Goal: Complete application form

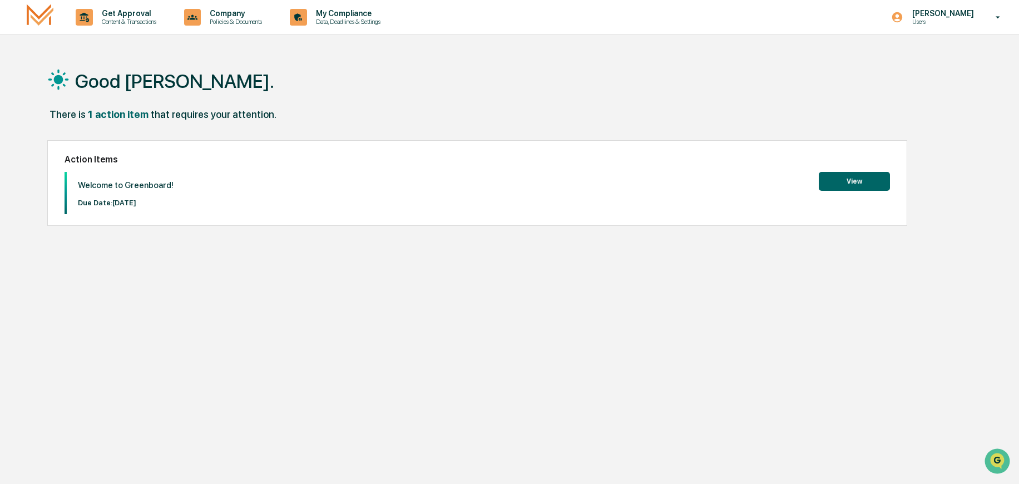
click at [859, 172] on button "View" at bounding box center [854, 181] width 71 height 19
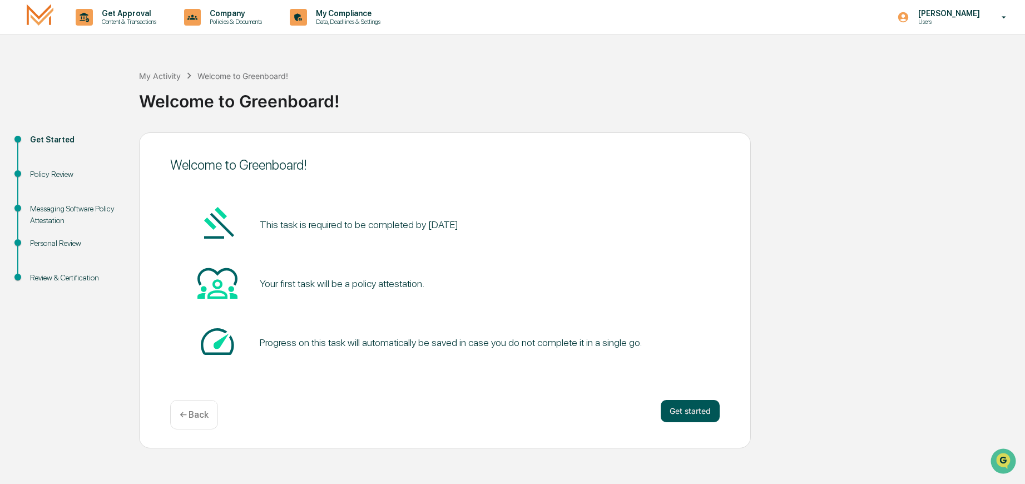
click at [688, 412] on button "Get started" at bounding box center [690, 411] width 59 height 22
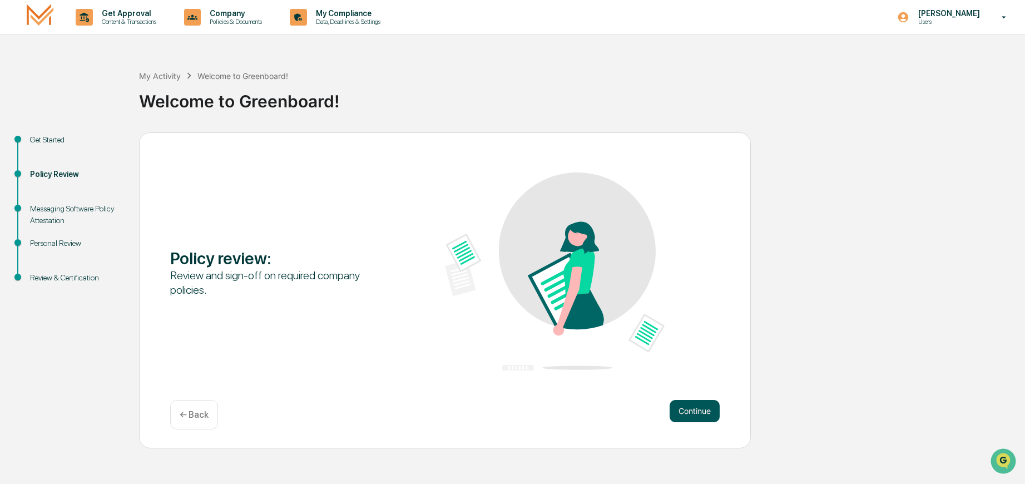
click at [713, 411] on button "Continue" at bounding box center [694, 411] width 50 height 22
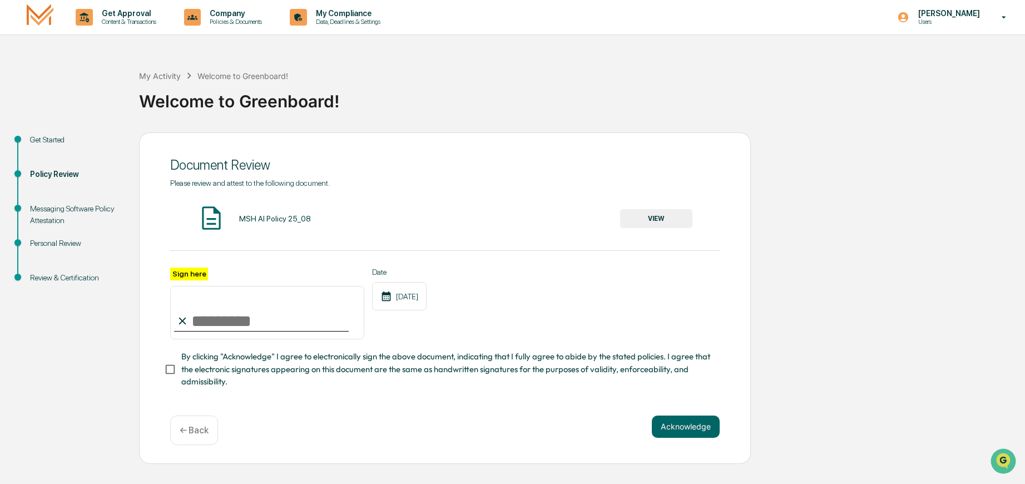
click at [235, 320] on input "Sign here" at bounding box center [267, 312] width 194 height 53
type input "**********"
click at [466, 322] on div "**********" at bounding box center [444, 303] width 549 height 72
click at [648, 214] on button "VIEW" at bounding box center [656, 218] width 72 height 19
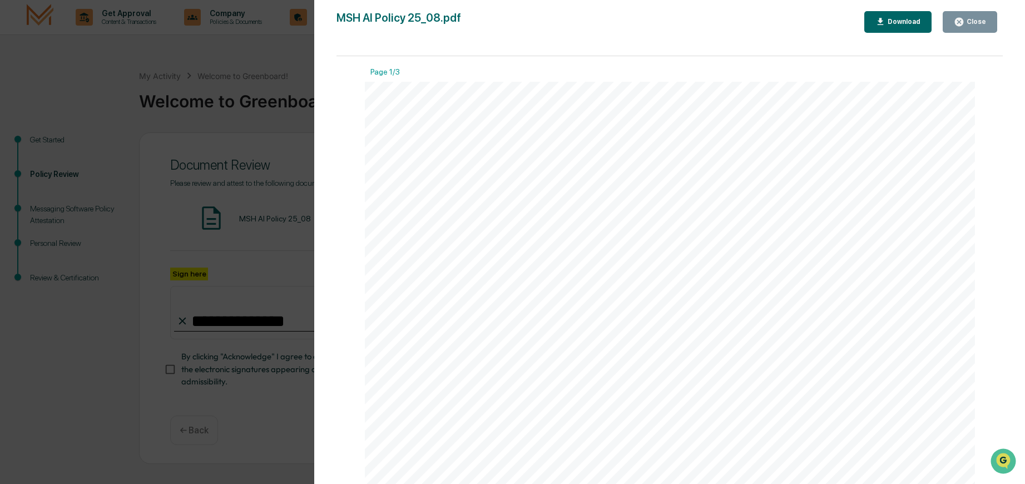
click at [969, 18] on div "Close" at bounding box center [975, 22] width 22 height 8
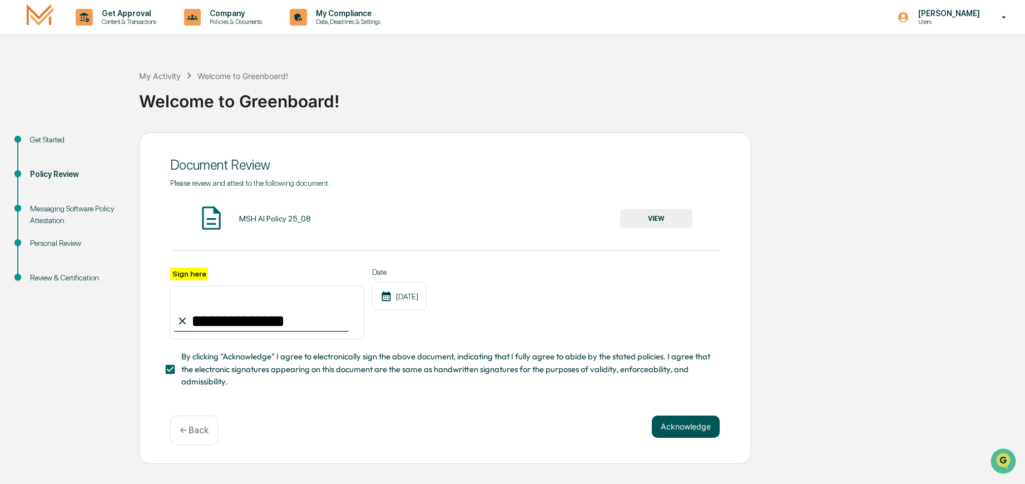
click at [685, 429] on button "Acknowledge" at bounding box center [686, 426] width 68 height 22
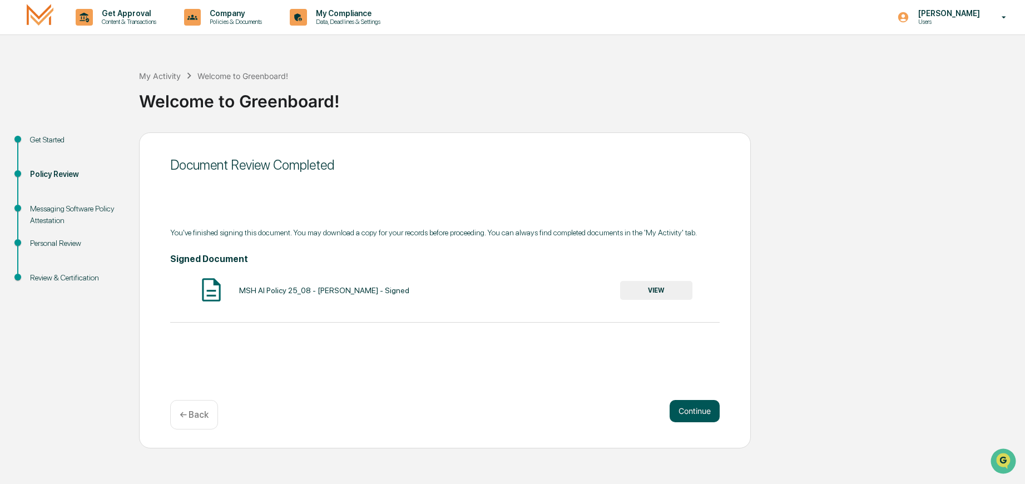
click at [701, 409] on button "Continue" at bounding box center [694, 411] width 50 height 22
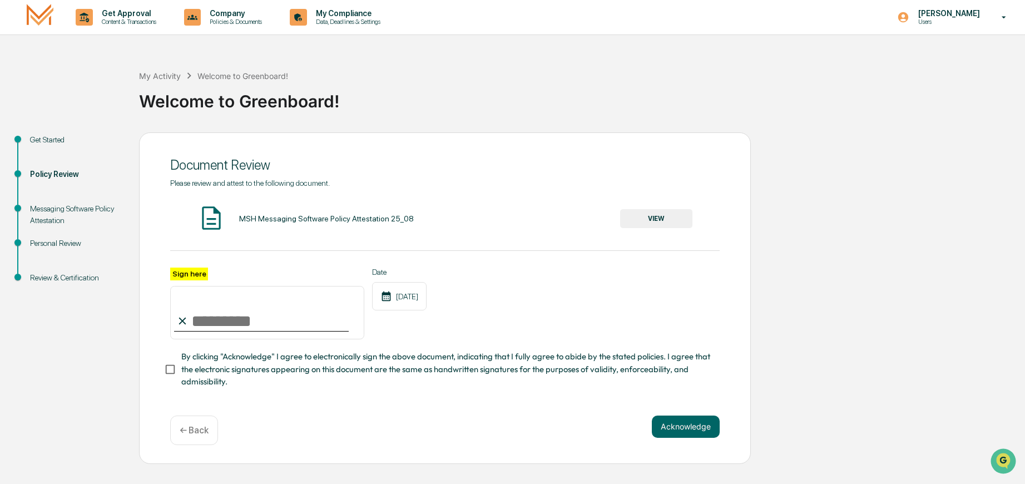
click at [216, 325] on input "Sign here" at bounding box center [267, 312] width 194 height 53
type input "**********"
click at [539, 284] on div "**********" at bounding box center [444, 303] width 549 height 72
click at [645, 215] on button "VIEW" at bounding box center [656, 218] width 72 height 19
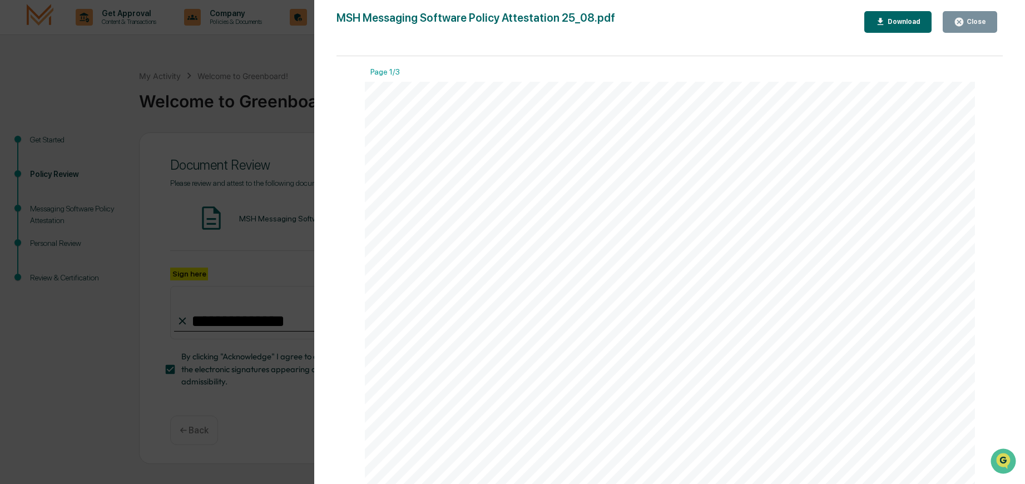
click at [974, 19] on div "Close" at bounding box center [975, 22] width 22 height 8
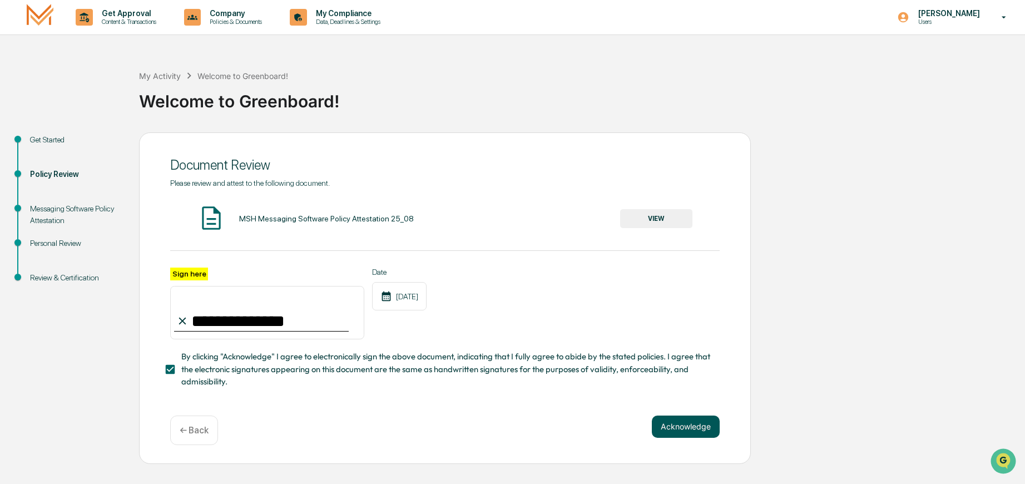
click at [677, 424] on button "Acknowledge" at bounding box center [686, 426] width 68 height 22
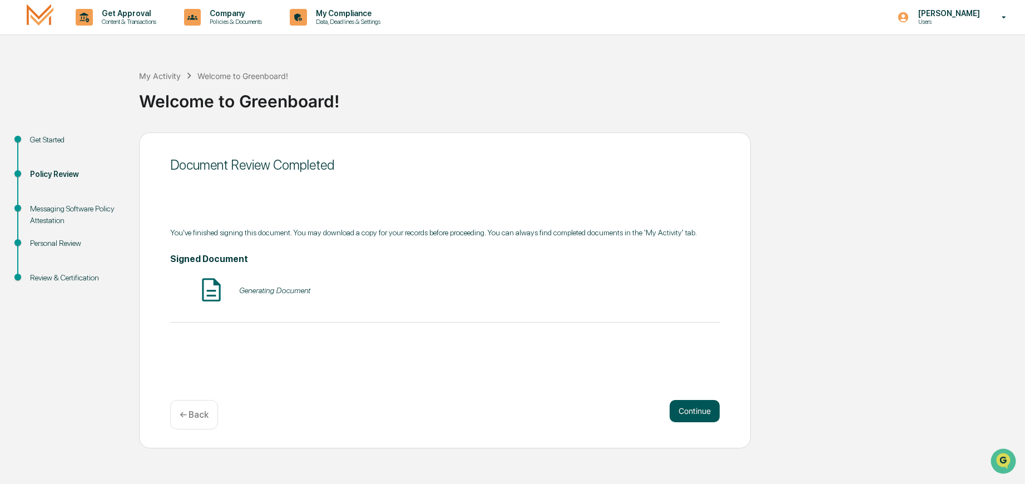
click at [699, 419] on div "Continue ← Back" at bounding box center [444, 414] width 549 height 29
click at [669, 297] on button "VIEW" at bounding box center [656, 290] width 72 height 19
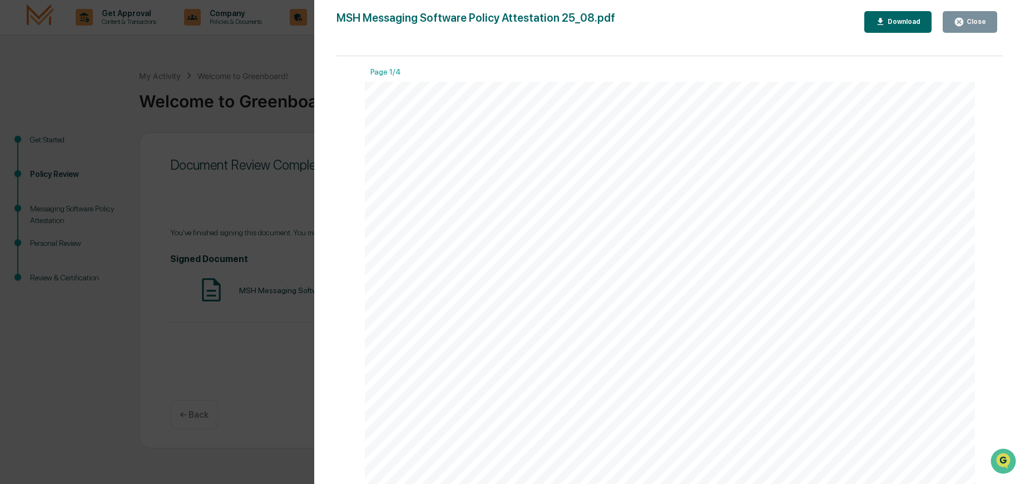
click at [981, 13] on button "Close" at bounding box center [970, 22] width 54 height 22
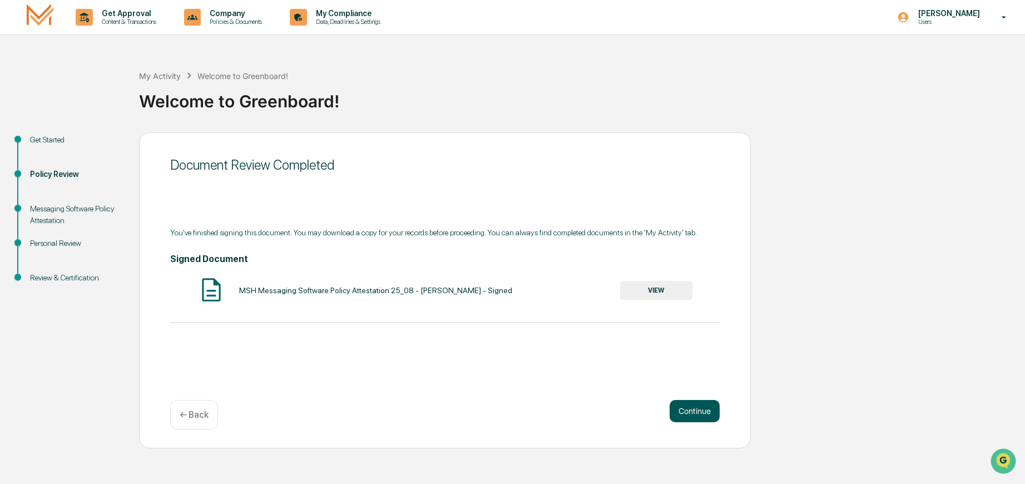
click at [682, 408] on button "Continue" at bounding box center [694, 411] width 50 height 22
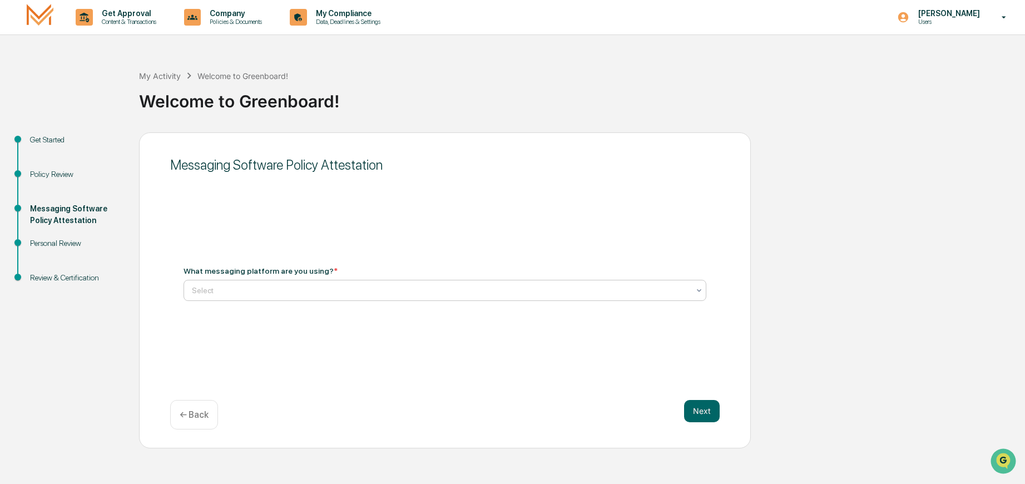
click at [232, 281] on div "Select" at bounding box center [444, 290] width 523 height 21
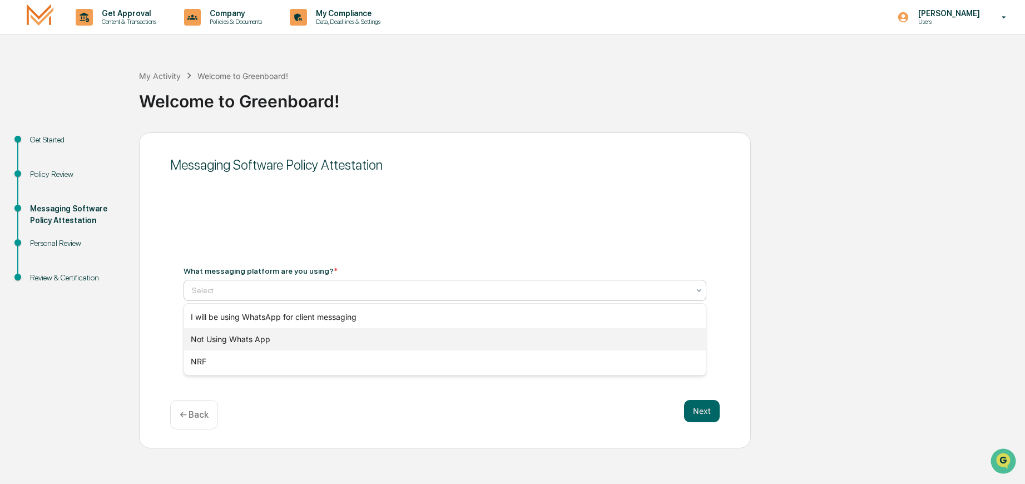
click at [252, 341] on div "Not Using Whats App" at bounding box center [445, 339] width 522 height 22
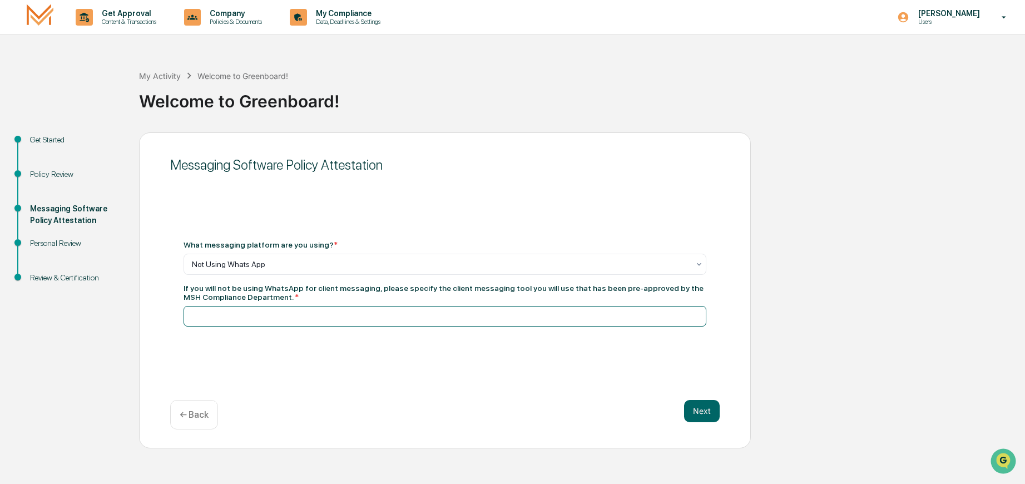
click at [378, 318] on input at bounding box center [444, 316] width 523 height 21
type input "**********"
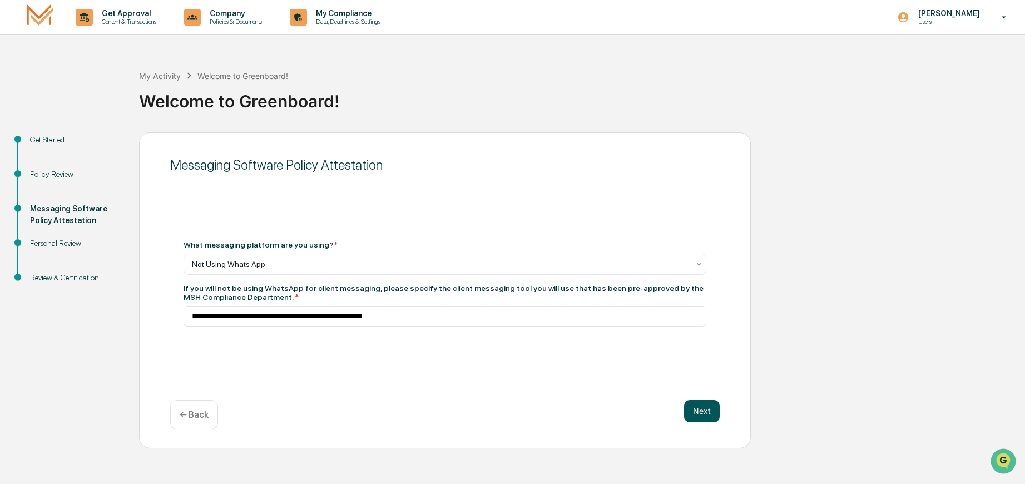
click at [704, 417] on button "Next" at bounding box center [702, 411] width 36 height 22
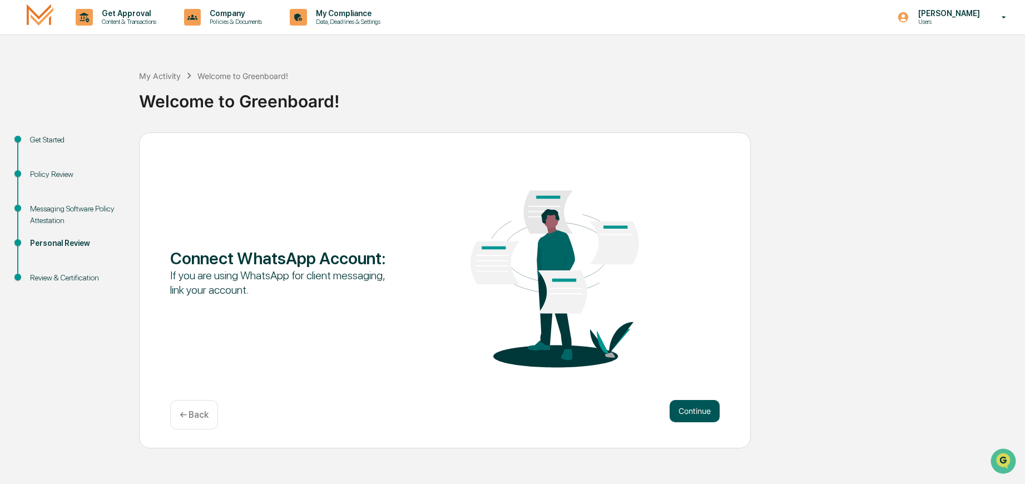
click at [706, 413] on button "Continue" at bounding box center [694, 411] width 50 height 22
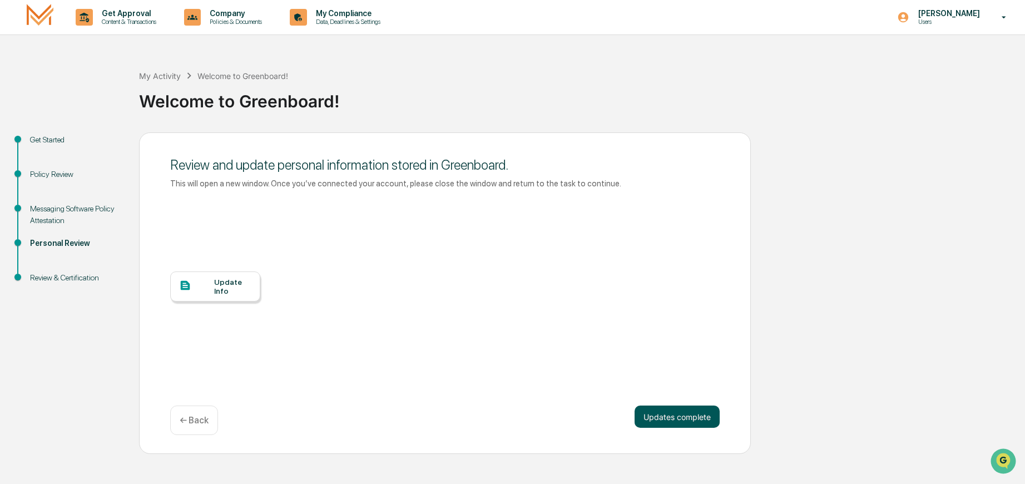
click at [684, 419] on button "Updates complete" at bounding box center [676, 416] width 85 height 22
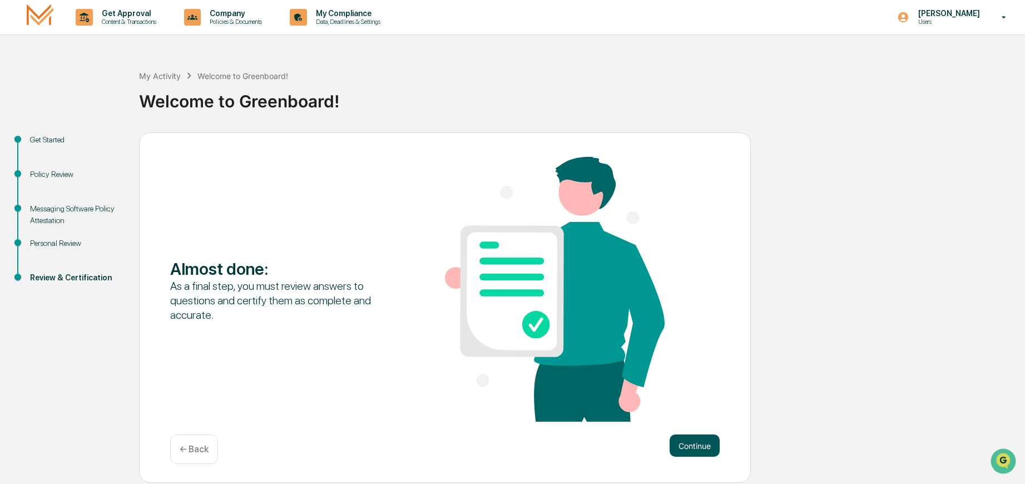
click at [691, 445] on button "Continue" at bounding box center [694, 445] width 50 height 22
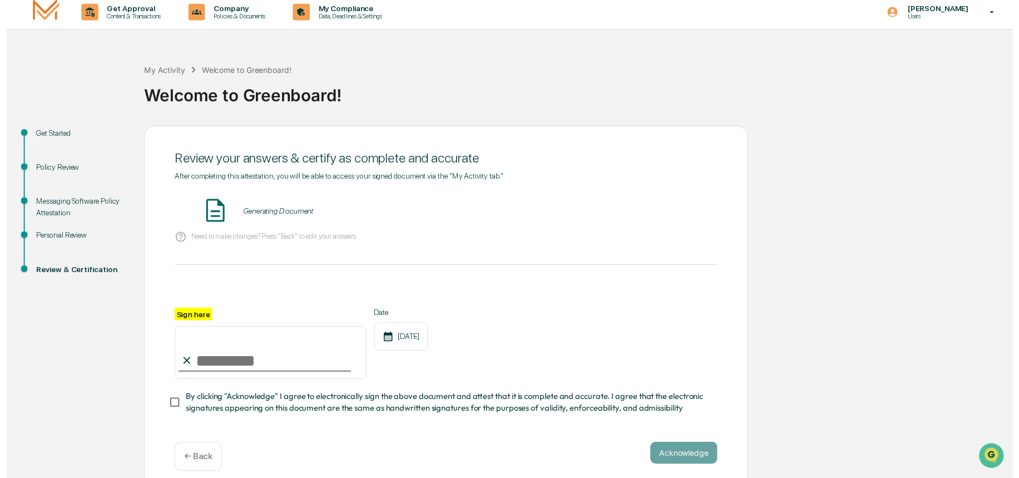
scroll to position [13, 0]
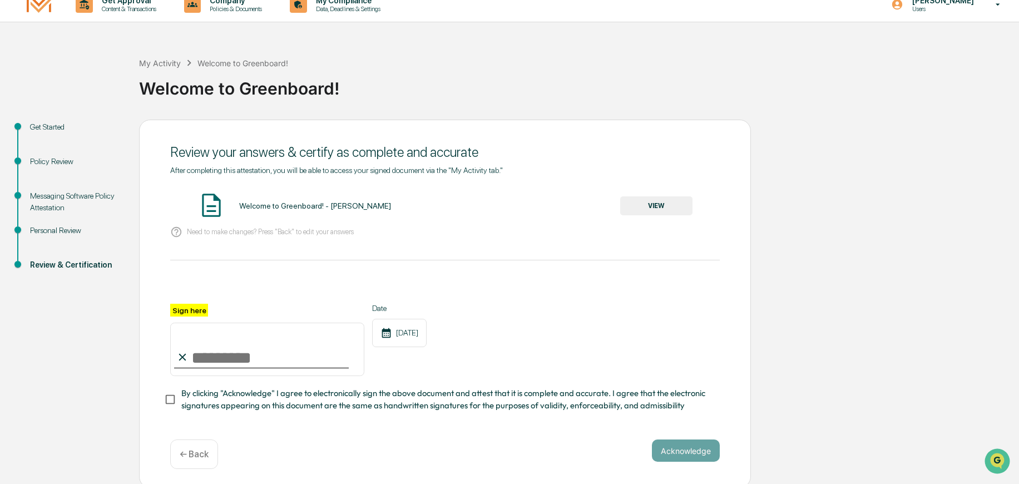
click at [207, 356] on input "Sign here" at bounding box center [267, 349] width 194 height 53
type input "**********"
click at [653, 205] on button "VIEW" at bounding box center [656, 205] width 72 height 19
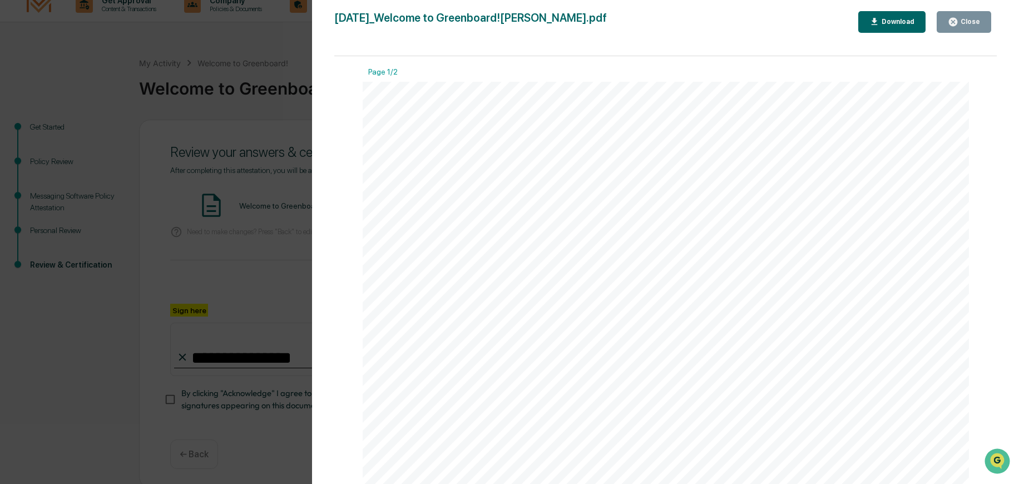
click at [970, 17] on div "Close" at bounding box center [964, 22] width 32 height 11
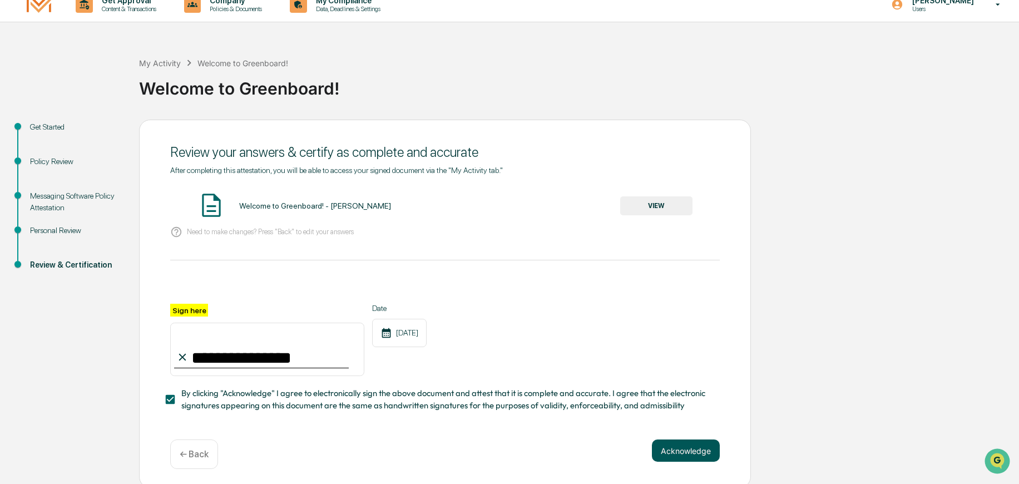
click at [676, 456] on button "Acknowledge" at bounding box center [686, 450] width 68 height 22
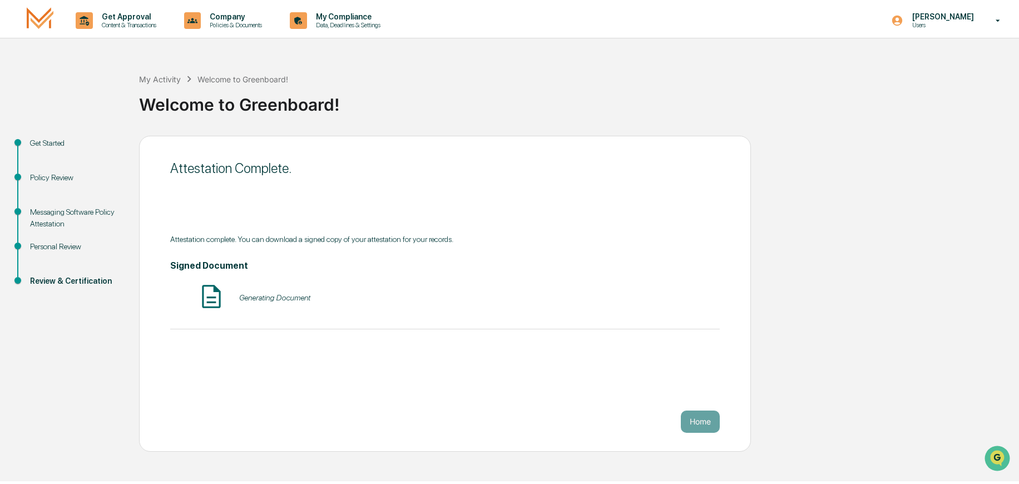
scroll to position [0, 0]
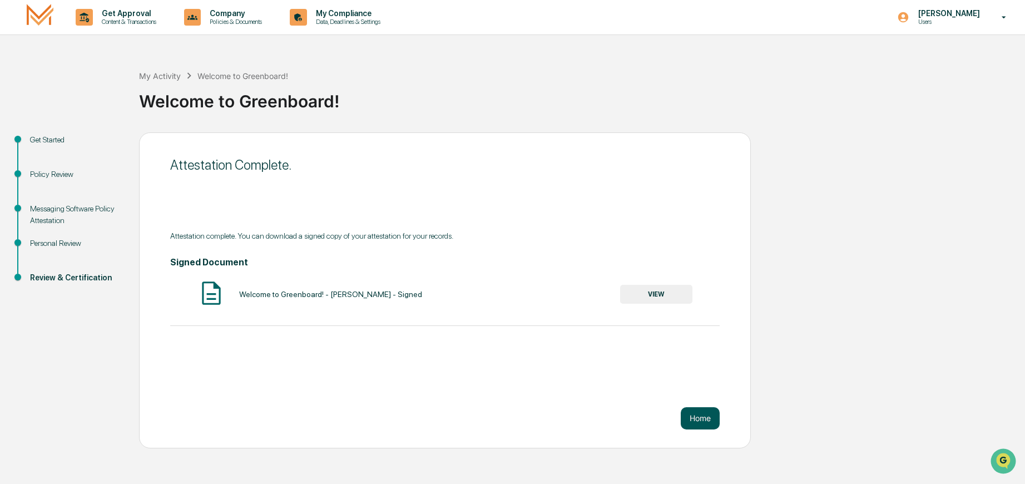
click at [701, 418] on button "Home" at bounding box center [700, 418] width 39 height 22
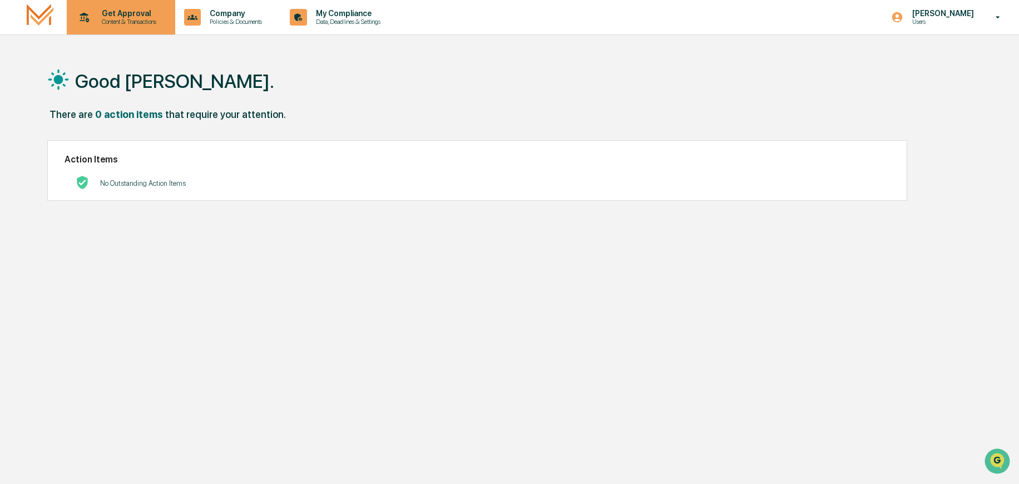
click at [106, 16] on p "Get Approval" at bounding box center [127, 13] width 69 height 9
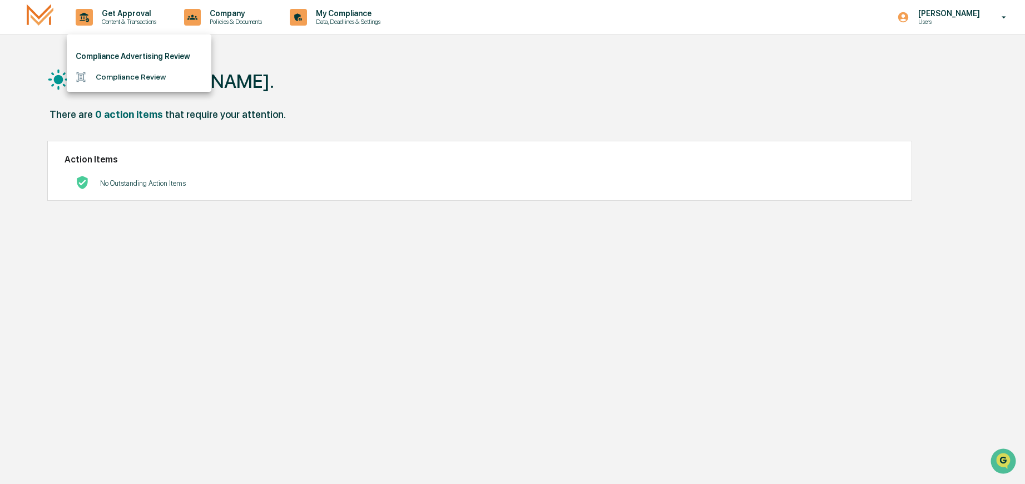
click at [395, 93] on div at bounding box center [512, 242] width 1025 height 484
